Goal: Transaction & Acquisition: Purchase product/service

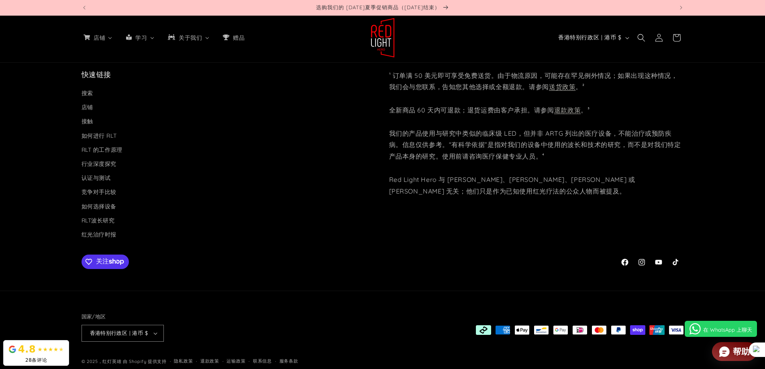
click at [624, 259] on icon at bounding box center [624, 262] width 7 height 7
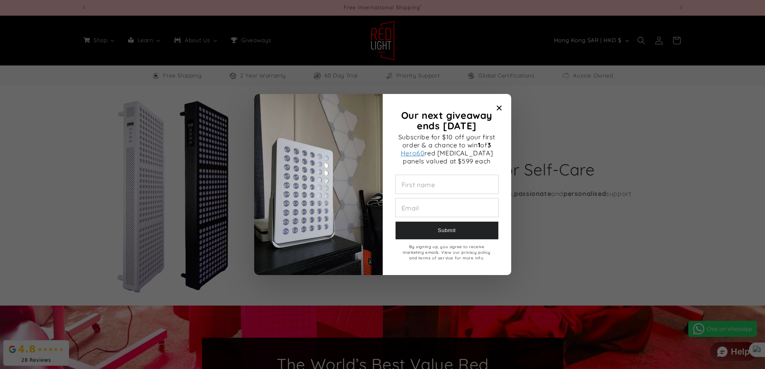
click at [597, 246] on div at bounding box center [382, 184] width 765 height 369
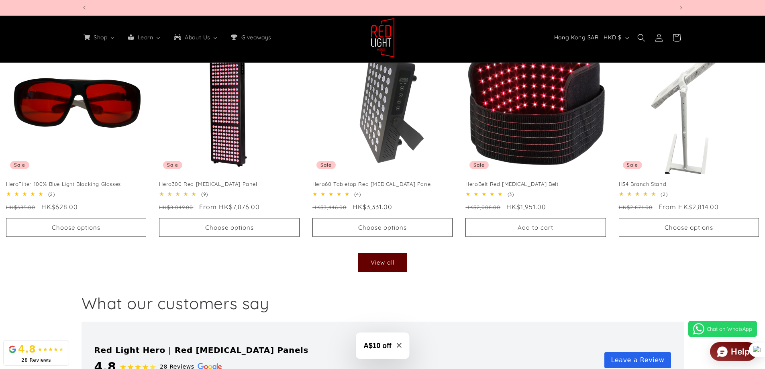
scroll to position [0, 1776]
click at [384, 273] on div "Shop our best sellers HeroFilter 100% Blue Light Blocking Glasses Sale HeroFilt…" at bounding box center [382, 135] width 765 height 284
click at [386, 267] on link "View all" at bounding box center [382, 262] width 49 height 19
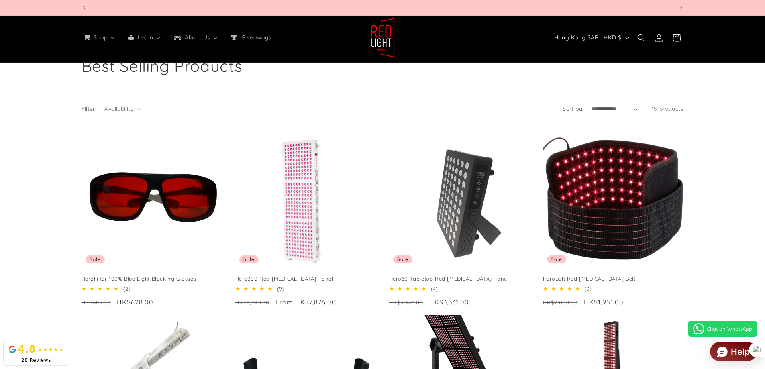
scroll to position [0, 1776]
click at [314, 275] on link "Hero300 Red [MEDICAL_DATA] Panel" at bounding box center [305, 278] width 141 height 7
